Goal: Transaction & Acquisition: Purchase product/service

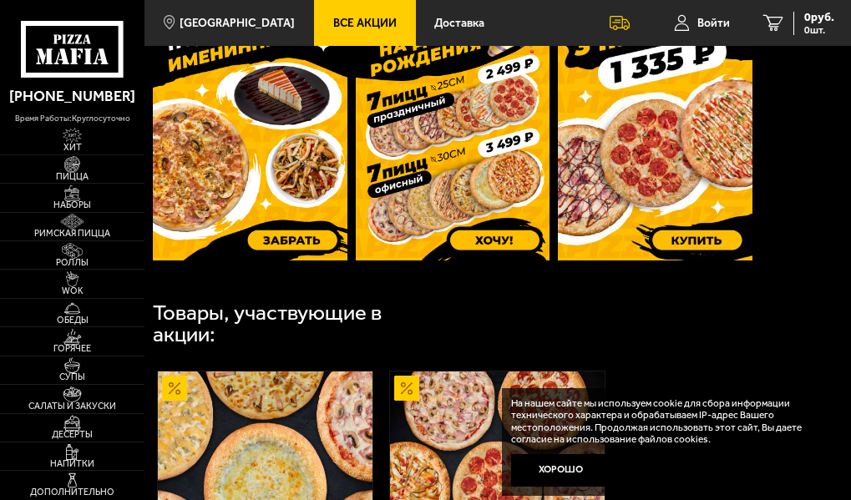
scroll to position [668, 0]
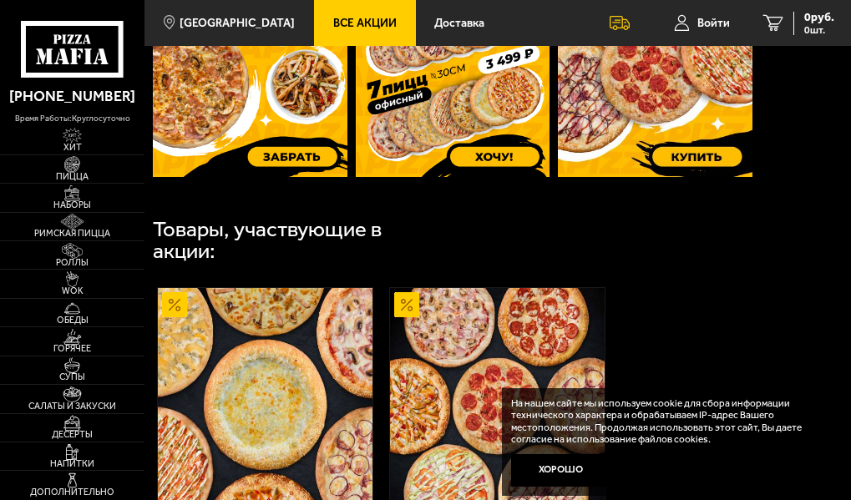
click at [580, 171] on img at bounding box center [655, 47] width 194 height 257
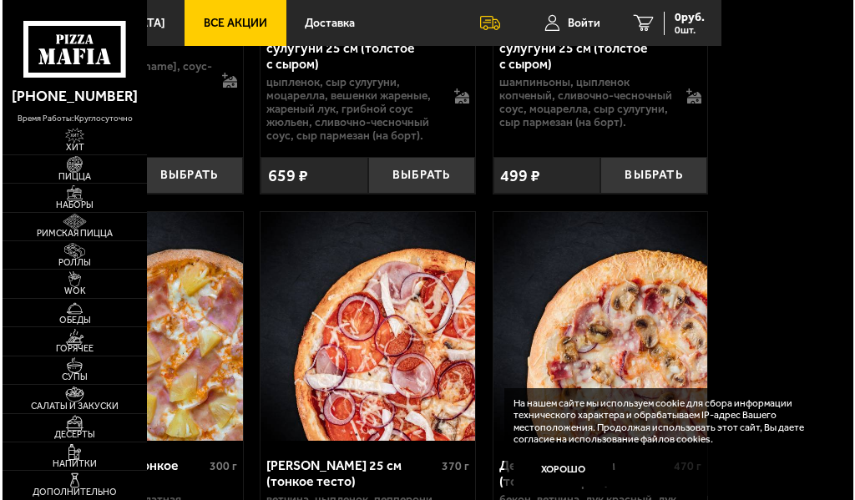
scroll to position [3878, 0]
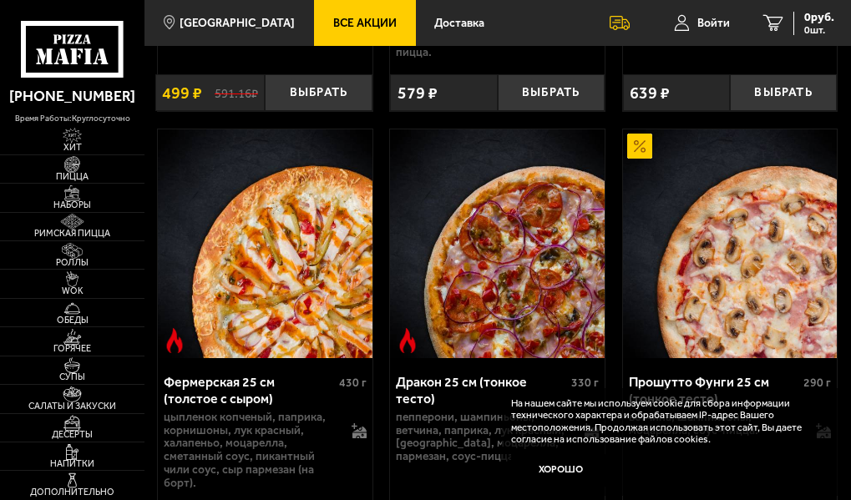
click at [165, 174] on img at bounding box center [265, 243] width 214 height 229
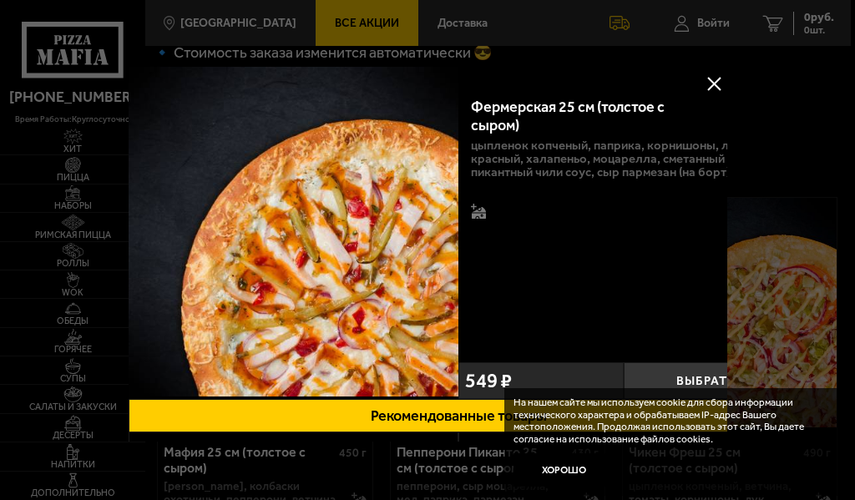
scroll to position [825, 0]
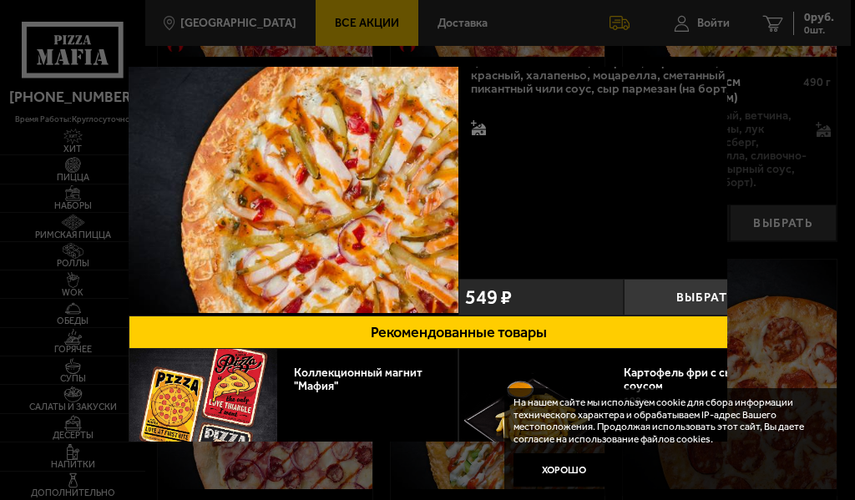
scroll to position [7929, 0]
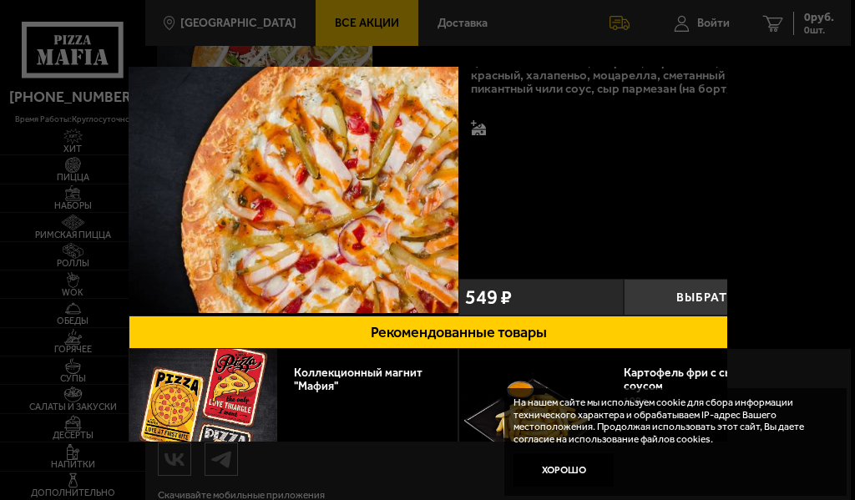
click at [504, 321] on button "Рекомендованные товары" at bounding box center [458, 332] width 659 height 33
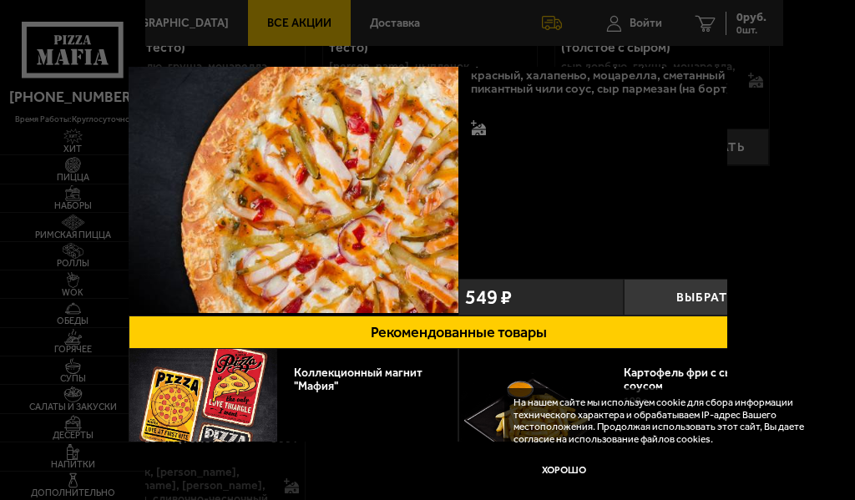
scroll to position [7224, 78]
